Goal: Answer question/provide support: Share knowledge or assist other users

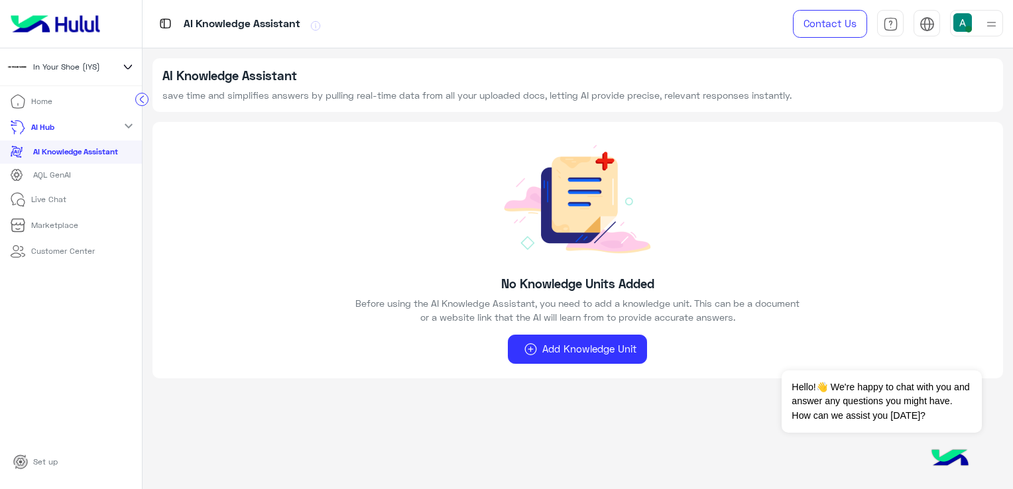
click at [65, 204] on p "Live Chat" at bounding box center [48, 200] width 35 height 12
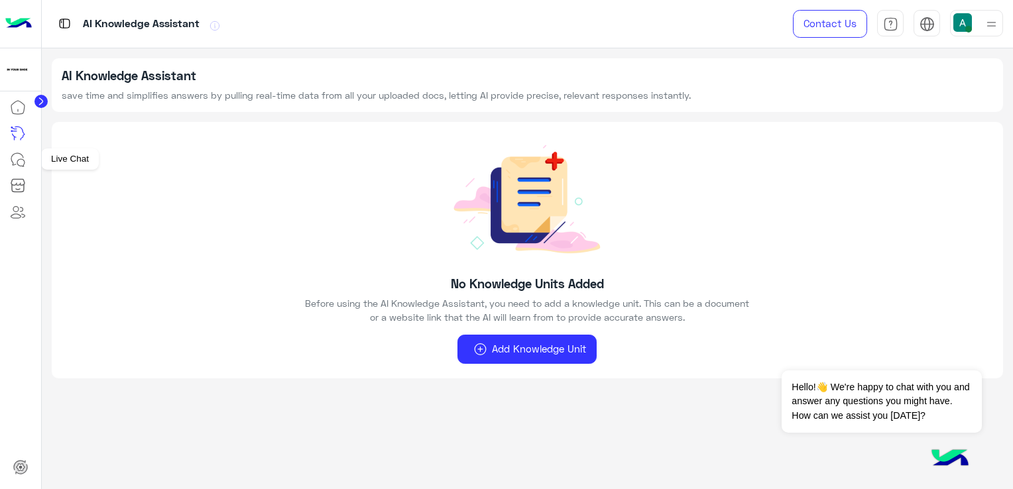
click at [17, 155] on icon at bounding box center [18, 160] width 16 height 16
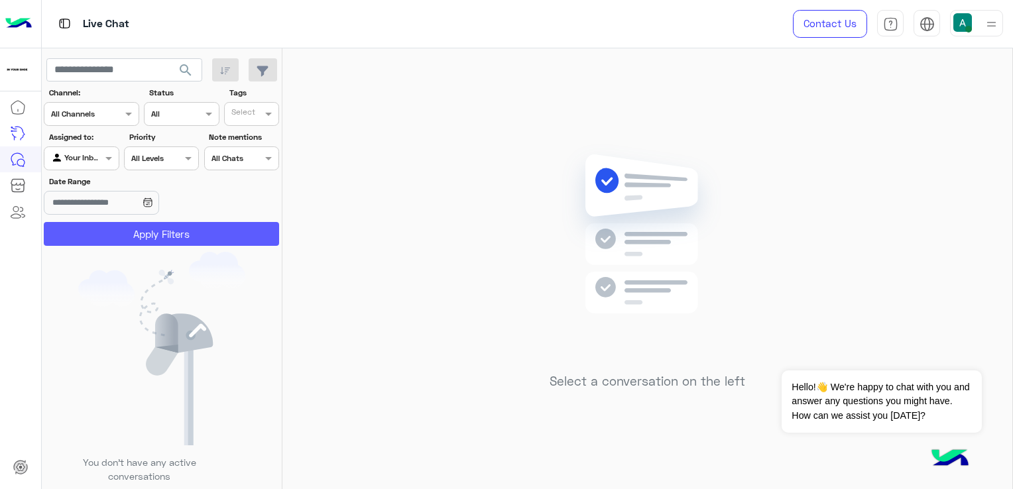
click at [197, 235] on button "Apply Filters" at bounding box center [161, 234] width 235 height 24
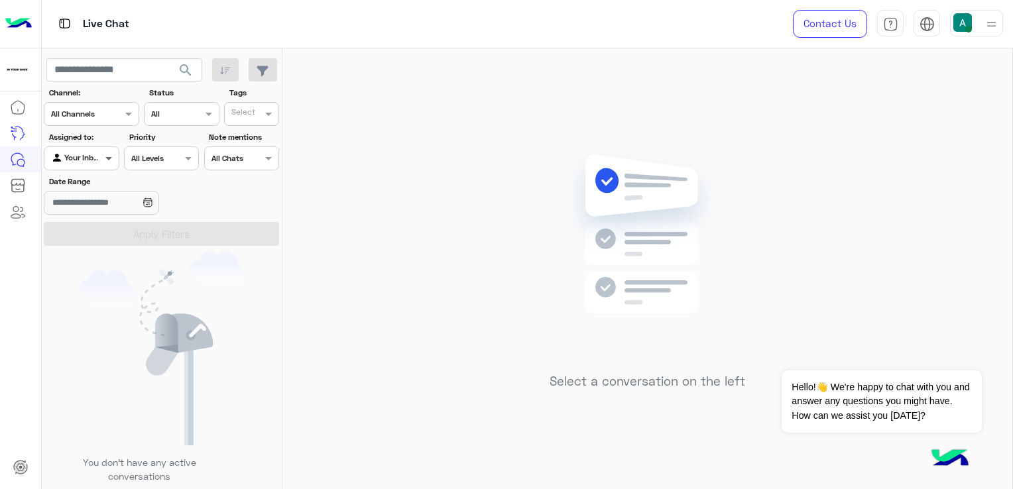
click at [111, 163] on span at bounding box center [110, 158] width 17 height 14
click at [106, 185] on b "Unassigned" at bounding box center [89, 184] width 50 height 11
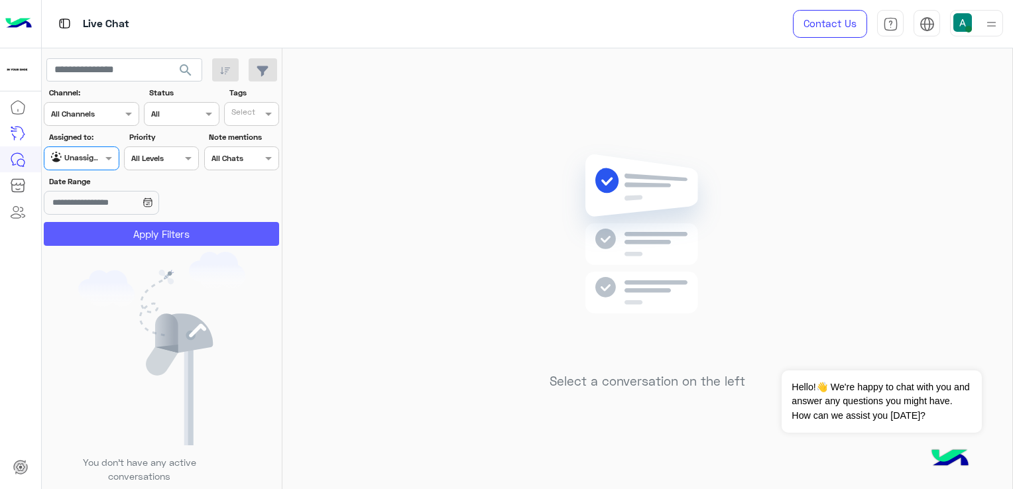
click at [186, 237] on button "Apply Filters" at bounding box center [161, 234] width 235 height 24
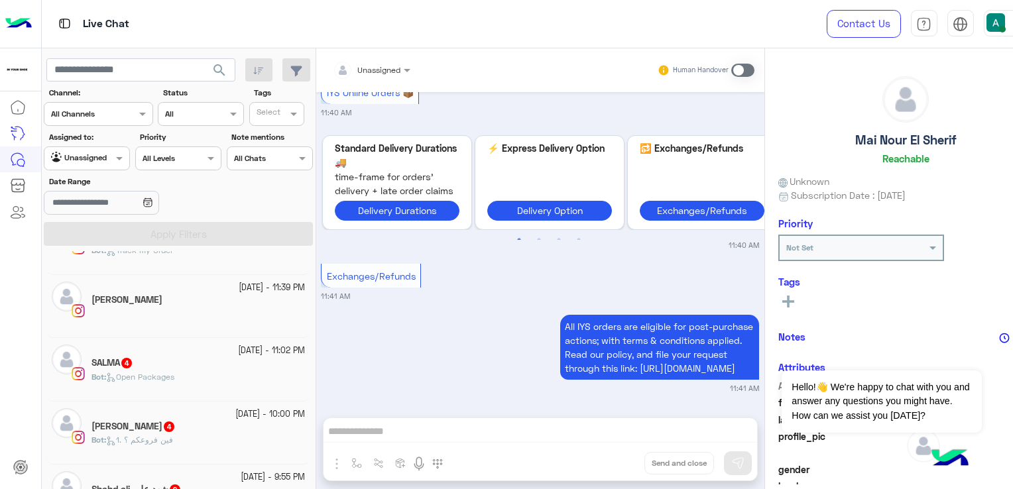
scroll to position [995, 0]
click at [99, 151] on div at bounding box center [86, 157] width 85 height 13
click at [109, 219] on div "Your Inbox" at bounding box center [82, 211] width 77 height 26
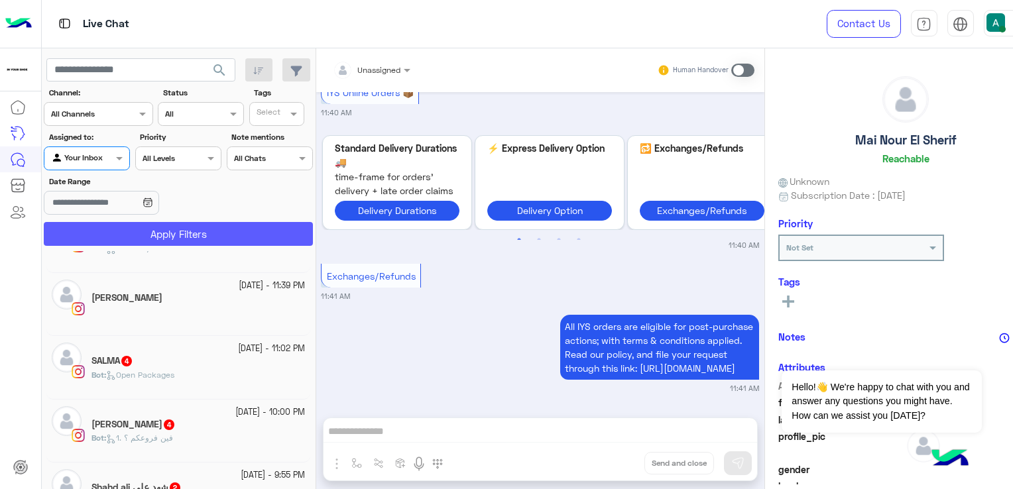
click at [147, 239] on button "Apply Filters" at bounding box center [178, 234] width 269 height 24
